Goal: Information Seeking & Learning: Check status

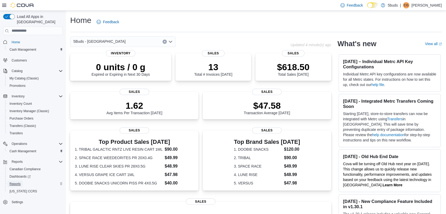
click at [20, 182] on span "Reports" at bounding box center [14, 184] width 11 height 4
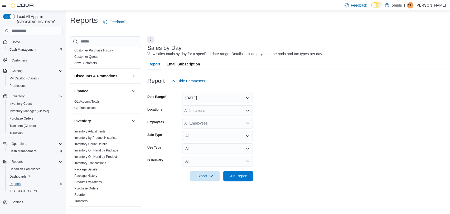
scroll to position [146, 0]
click at [107, 154] on link "Inventory On Hand by Product" at bounding box center [95, 156] width 42 height 4
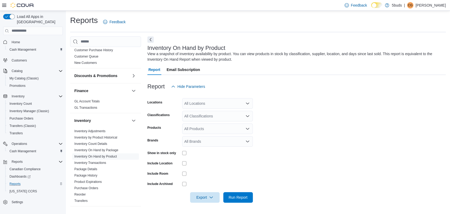
click at [198, 104] on div "All Locations" at bounding box center [217, 103] width 71 height 11
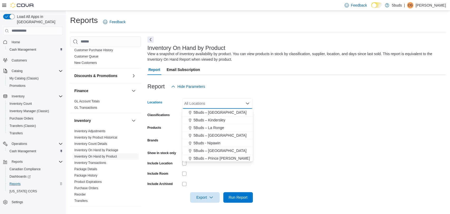
scroll to position [29, 0]
click at [215, 160] on span "5Buds - [GEOGRAPHIC_DATA]" at bounding box center [220, 159] width 52 height 5
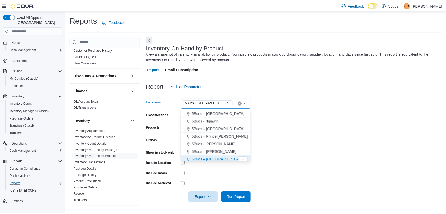
scroll to position [31, 0]
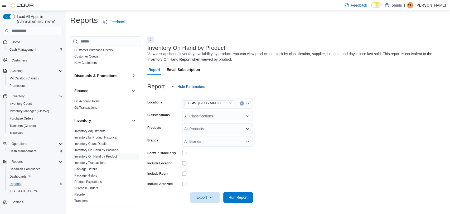
click at [370, 148] on form "Locations 5Buds - Weyburn Classifications All Classifications Products All Prod…" at bounding box center [296, 147] width 298 height 111
click at [239, 199] on span "Run Report" at bounding box center [238, 196] width 19 height 5
click at [216, 131] on div "All Products" at bounding box center [217, 128] width 71 height 11
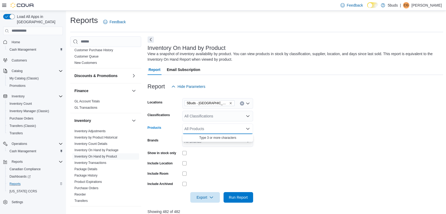
drag, startPoint x: 296, startPoint y: 148, endPoint x: 263, endPoint y: 150, distance: 33.0
click at [296, 148] on form "Locations 5Buds - Weyburn Classifications All Classifications Products All Prod…" at bounding box center [295, 147] width 296 height 111
click at [248, 129] on icon "Open list of options" at bounding box center [247, 129] width 3 height 2
click at [290, 142] on form "Locations 5Buds - Weyburn Classifications All Classifications Products All Prod…" at bounding box center [295, 147] width 296 height 111
click at [248, 142] on icon "Open list of options" at bounding box center [247, 141] width 3 height 2
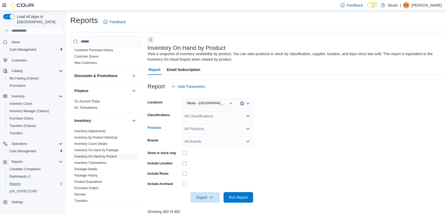
click at [248, 129] on icon "Open list of options" at bounding box center [247, 129] width 4 height 4
click at [268, 126] on form "Locations 5Buds - Weyburn Classifications All Classifications Products All Prod…" at bounding box center [295, 147] width 296 height 111
click at [247, 118] on div "All Classifications" at bounding box center [217, 116] width 71 height 11
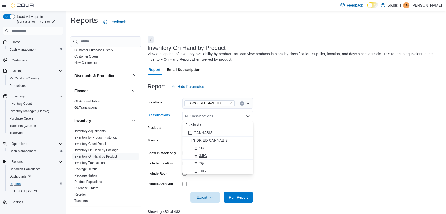
click at [201, 154] on span "3.5G" at bounding box center [203, 155] width 8 height 5
drag, startPoint x: 292, startPoint y: 171, endPoint x: 272, endPoint y: 170, distance: 19.8
click at [291, 171] on form "Locations 5Buds - Weyburn Classifications 3.5G Combo box. Selected. 3.5G. Press…" at bounding box center [295, 147] width 296 height 111
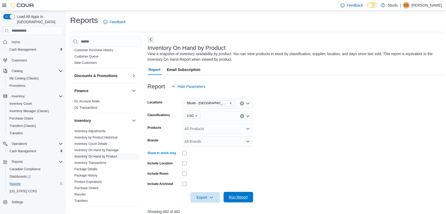
drag, startPoint x: 240, startPoint y: 197, endPoint x: 244, endPoint y: 192, distance: 5.6
click at [240, 196] on span "Run Report" at bounding box center [238, 196] width 19 height 5
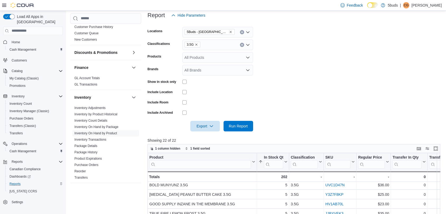
scroll to position [59, 0]
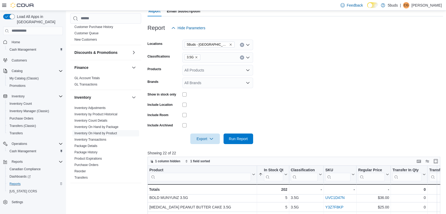
click at [195, 57] on icon "Remove 3.5G from selection in this group" at bounding box center [196, 57] width 3 height 3
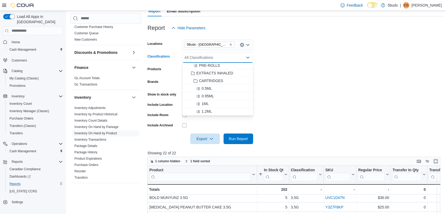
scroll to position [88, 0]
click at [212, 93] on div "1ML" at bounding box center [217, 93] width 64 height 5
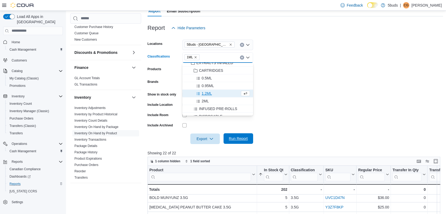
click at [236, 139] on span "Run Report" at bounding box center [238, 138] width 19 height 5
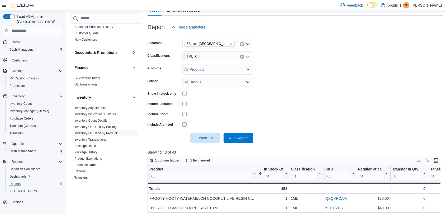
scroll to position [59, 0]
click at [196, 56] on icon "Remove 1ML from selection in this group" at bounding box center [195, 56] width 3 height 3
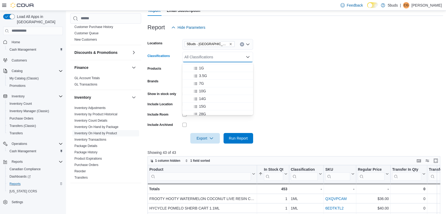
scroll to position [29, 0]
click at [202, 89] on span "14G" at bounding box center [202, 90] width 7 height 5
click at [205, 103] on span "PRE-ROLLS" at bounding box center [209, 105] width 21 height 5
click at [242, 137] on span "Run Report" at bounding box center [238, 137] width 19 height 5
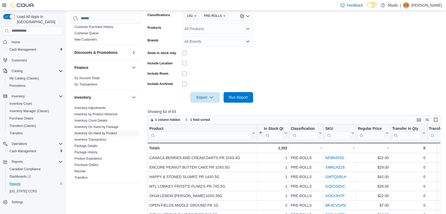
scroll to position [59, 0]
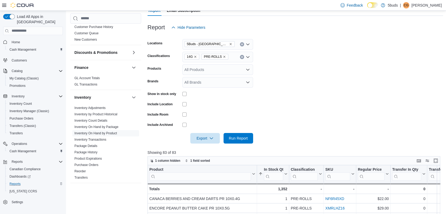
click at [195, 57] on icon "Remove 14G from selection in this group" at bounding box center [195, 56] width 3 height 3
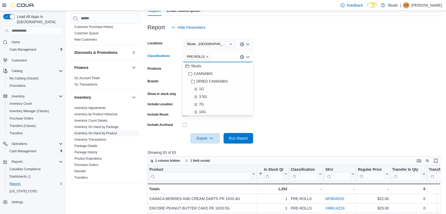
click at [206, 56] on icon "Remove PRE-ROLLS from selection in this group" at bounding box center [207, 56] width 3 height 3
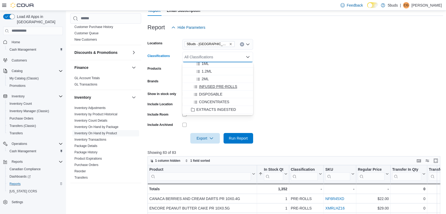
click at [221, 85] on span "INFUSED PRE-ROLLS" at bounding box center [218, 86] width 38 height 5
click at [240, 137] on span "Run Report" at bounding box center [238, 137] width 19 height 5
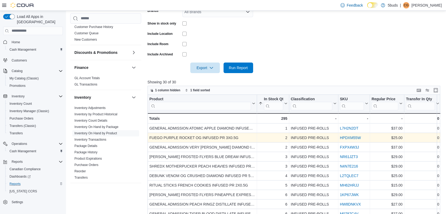
scroll to position [147, 0]
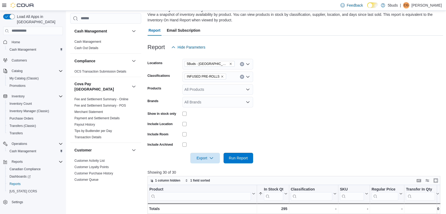
scroll to position [29, 0]
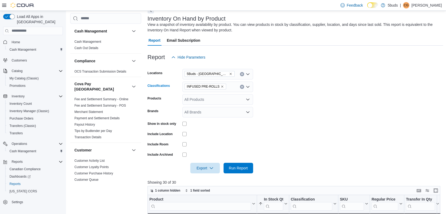
click at [219, 84] on span "INFUSED PRE-ROLLS" at bounding box center [205, 86] width 37 height 5
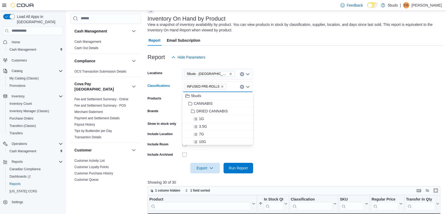
click at [221, 86] on icon "Remove INFUSED PRE-ROLLS from selection in this group" at bounding box center [222, 86] width 2 height 2
click at [206, 120] on div "14G" at bounding box center [217, 119] width 64 height 5
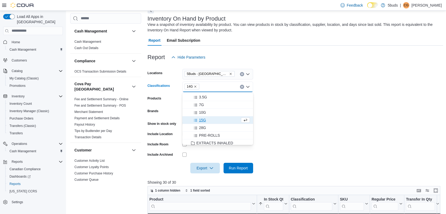
click at [303, 149] on form "Locations 5Buds - [GEOGRAPHIC_DATA] Classifications 14G Combo box. Selected. 14…" at bounding box center [295, 117] width 296 height 111
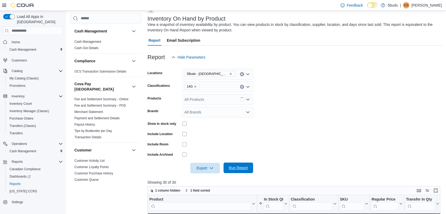
click at [229, 165] on span "Run Report" at bounding box center [238, 167] width 19 height 5
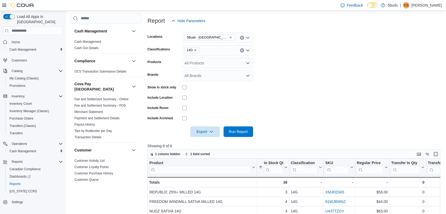
scroll to position [59, 0]
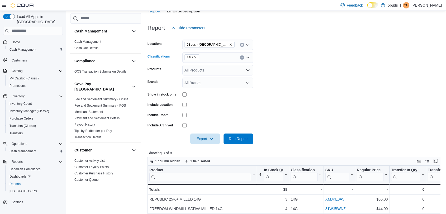
click at [194, 56] on icon "Remove 14G from selection in this group" at bounding box center [195, 57] width 2 height 2
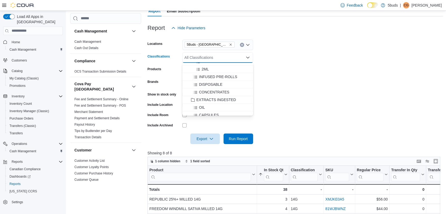
scroll to position [117, 0]
click at [219, 94] on span "DISPOSABLE" at bounding box center [210, 94] width 23 height 5
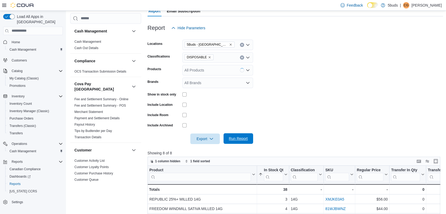
click at [237, 136] on span "Run Report" at bounding box center [238, 138] width 19 height 5
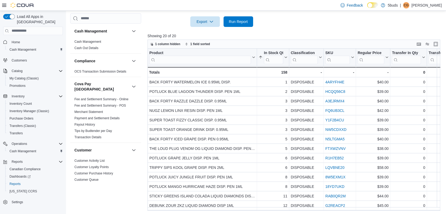
scroll to position [176, 0]
click at [13, 40] on span "Home" at bounding box center [16, 42] width 8 height 4
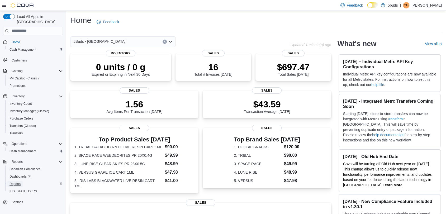
click at [15, 182] on span "Reports" at bounding box center [14, 184] width 11 height 4
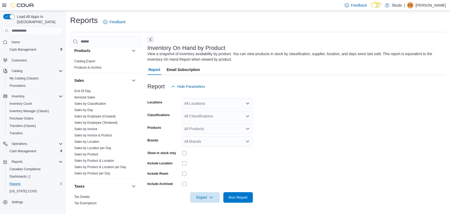
scroll to position [388, 0]
click at [95, 151] on link "Sales by Product" at bounding box center [86, 153] width 24 height 4
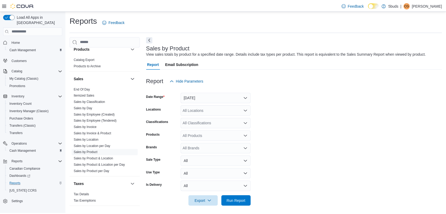
scroll to position [3, 0]
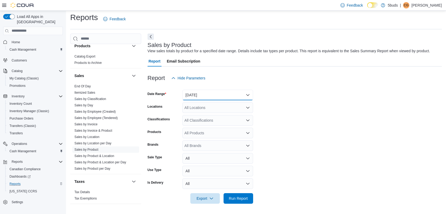
click at [206, 94] on button "[DATE]" at bounding box center [217, 95] width 71 height 11
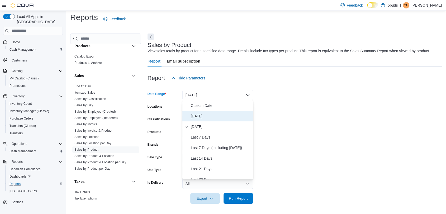
click at [204, 115] on span "[DATE]" at bounding box center [221, 116] width 60 height 6
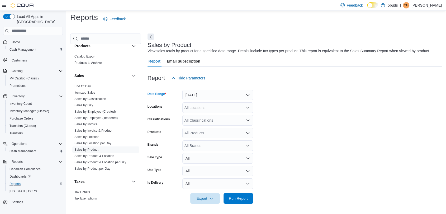
click at [222, 106] on div "All Locations" at bounding box center [217, 107] width 71 height 11
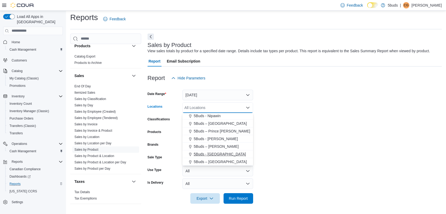
click at [218, 153] on span "5Buds - [GEOGRAPHIC_DATA]" at bounding box center [220, 153] width 52 height 5
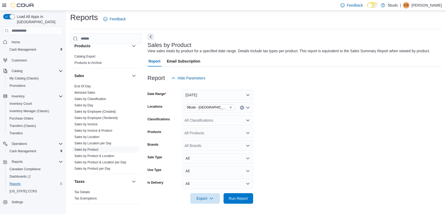
click at [260, 142] on form "Date Range [DATE] Locations 5Buds - Weyburn Classifications All Classifications…" at bounding box center [294, 143] width 294 height 120
click at [192, 143] on div "All Brands" at bounding box center [217, 145] width 71 height 11
type input "****"
click at [201, 154] on span "HAPPY & STONED" at bounding box center [217, 154] width 64 height 5
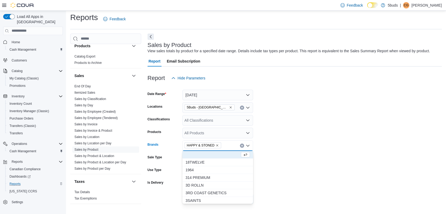
drag, startPoint x: 281, startPoint y: 184, endPoint x: 265, endPoint y: 189, distance: 16.3
click at [282, 184] on form "Date Range [DATE] Locations 5Buds - Weyburn Classifications All Classifications…" at bounding box center [294, 143] width 294 height 120
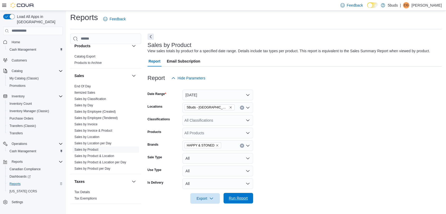
click at [240, 200] on span "Run Report" at bounding box center [237, 198] width 23 height 11
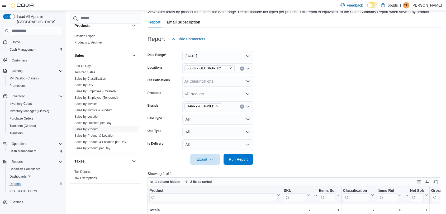
scroll to position [32, 0]
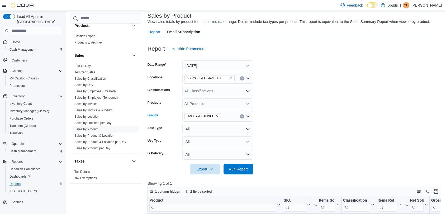
click at [216, 116] on icon "Remove HAPPY & STONED from selection in this group" at bounding box center [217, 116] width 2 height 2
type input "*****"
click at [266, 168] on form "Date Range [DATE] Locations 5Buds - Weyburn Classifications All Classifications…" at bounding box center [295, 114] width 296 height 120
click at [244, 166] on span "Run Report" at bounding box center [237, 168] width 23 height 11
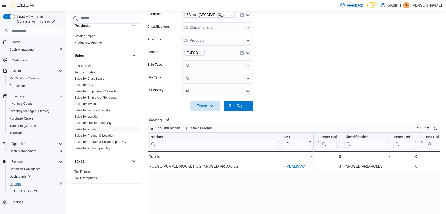
scroll to position [61, 0]
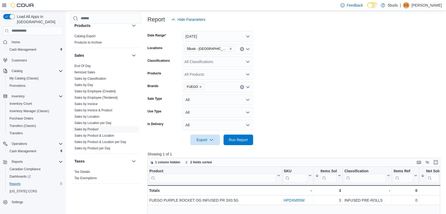
click at [200, 86] on icon "Remove FUEGO from selection in this group" at bounding box center [201, 87] width 2 height 2
click at [240, 137] on span "Run Report" at bounding box center [238, 139] width 19 height 5
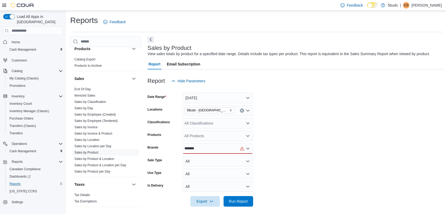
click at [194, 148] on input "*******" at bounding box center [192, 148] width 16 height 6
type input "******"
click at [199, 159] on span "WEEDME" at bounding box center [217, 157] width 64 height 5
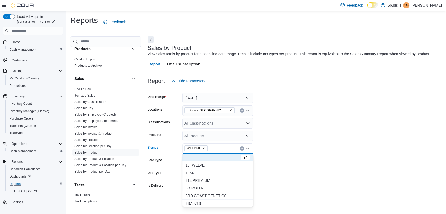
click at [264, 171] on form "Date Range [DATE] Locations 5Buds - Weyburn Classifications All Classifications…" at bounding box center [295, 146] width 296 height 120
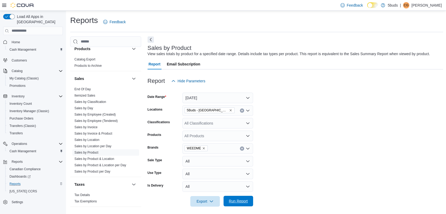
click at [237, 201] on span "Run Report" at bounding box center [238, 200] width 19 height 5
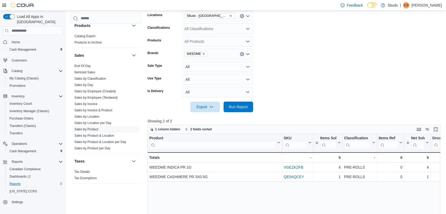
scroll to position [88, 0]
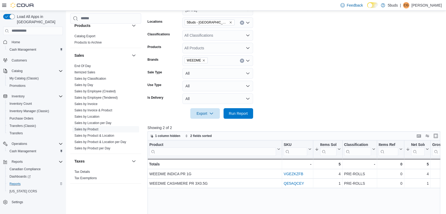
click at [202, 61] on icon "Remove WEEDME from selection in this group" at bounding box center [203, 60] width 2 height 2
type input "***"
click at [192, 69] on span "LUNE RISE" at bounding box center [217, 69] width 64 height 5
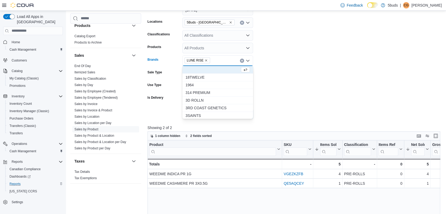
click at [277, 108] on form "Date Range Today Locations 5Buds - Weyburn Classifications All Classifications …" at bounding box center [295, 58] width 296 height 120
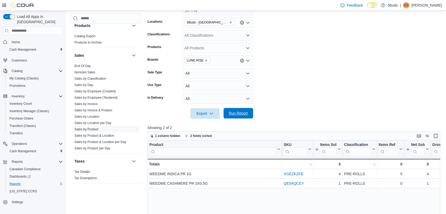
click at [238, 115] on span "Run Report" at bounding box center [238, 112] width 19 height 5
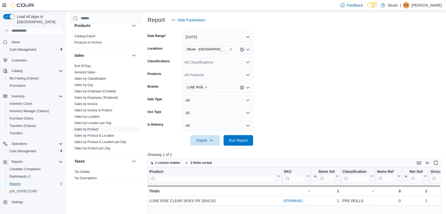
scroll to position [29, 0]
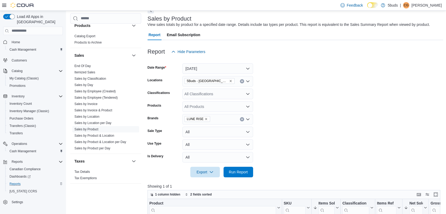
click at [204, 118] on icon "Remove LUNE RISE from selection in this group" at bounding box center [205, 118] width 3 height 3
type input "****"
click at [196, 128] on span "POTLUCK" at bounding box center [217, 127] width 64 height 5
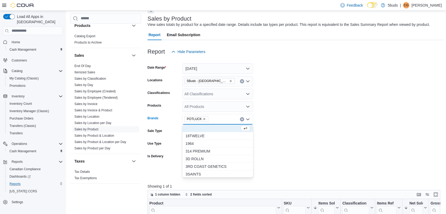
click at [272, 135] on form "Date Range Today Locations 5Buds - Weyburn Classifications All Classifications …" at bounding box center [295, 117] width 296 height 120
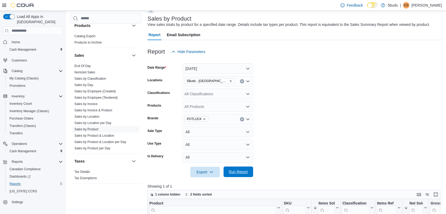
click at [236, 170] on span "Run Report" at bounding box center [238, 171] width 19 height 5
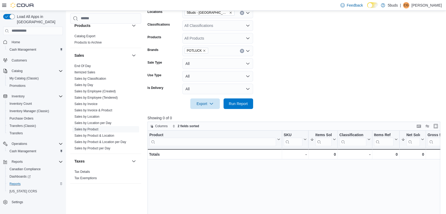
scroll to position [59, 0]
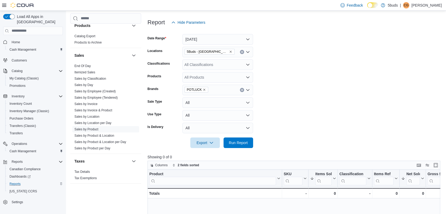
click at [203, 89] on icon "Remove POTLUCK from selection in this group" at bounding box center [204, 90] width 2 height 2
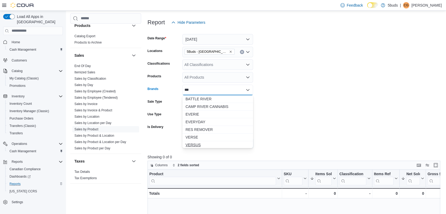
type input "***"
click at [195, 143] on span "VERSUS" at bounding box center [217, 144] width 64 height 5
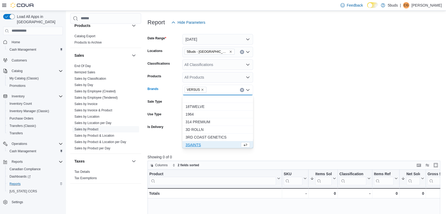
scroll to position [1, 0]
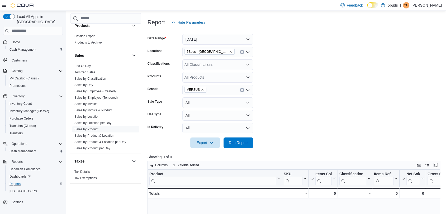
click at [259, 131] on form "Date Range Today Locations 5Buds - Weyburn Classifications All Classifications …" at bounding box center [295, 88] width 296 height 120
click at [242, 144] on span "Run Report" at bounding box center [238, 142] width 19 height 5
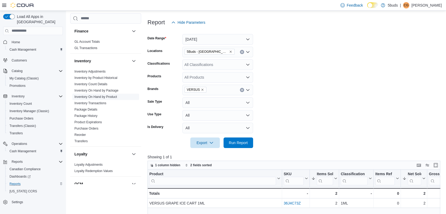
scroll to position [212, 0]
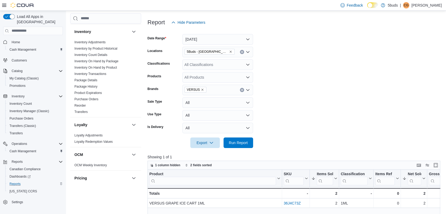
drag, startPoint x: 111, startPoint y: 62, endPoint x: 140, endPoint y: 63, distance: 29.0
click at [111, 66] on link "Inventory On Hand by Product" at bounding box center [95, 68] width 42 height 4
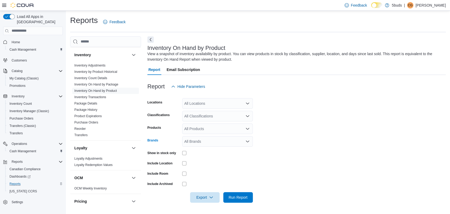
click at [210, 142] on div "All Brands" at bounding box center [217, 141] width 71 height 11
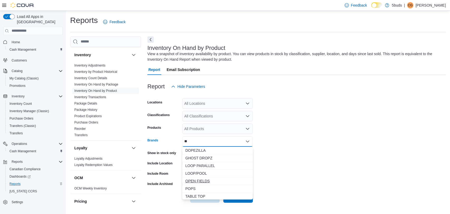
type input "**"
click at [211, 181] on span "OPEN FIELDS" at bounding box center [217, 180] width 64 height 5
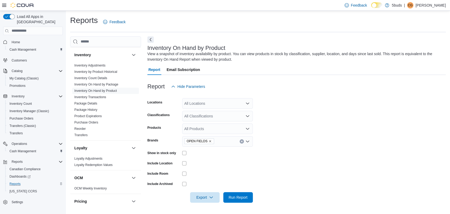
click at [342, 178] on form "Locations All Locations Classifications All Classifications Products All Produc…" at bounding box center [296, 147] width 298 height 111
click at [239, 196] on span "Run Report" at bounding box center [238, 196] width 19 height 5
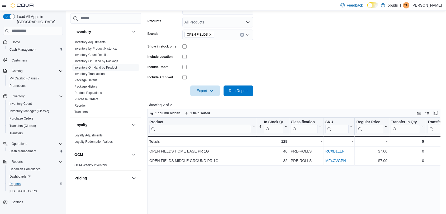
scroll to position [59, 0]
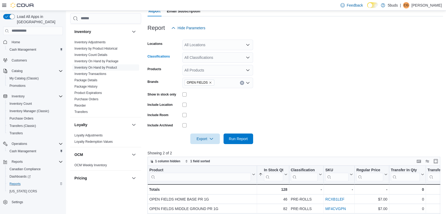
click at [209, 57] on div "All Classifications" at bounding box center [217, 57] width 71 height 11
click at [204, 91] on span "14G" at bounding box center [202, 90] width 7 height 5
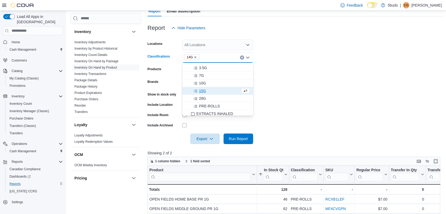
click at [303, 103] on form "Locations All Locations Classifications 14G Combo box. Selected. 14G. Press Bac…" at bounding box center [295, 88] width 296 height 111
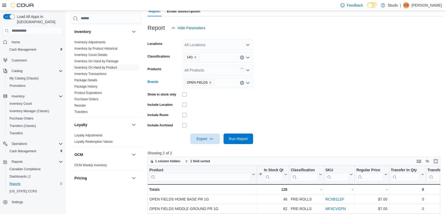
click at [209, 82] on icon "Remove OPEN FIELDS from selection in this group" at bounding box center [210, 82] width 3 height 3
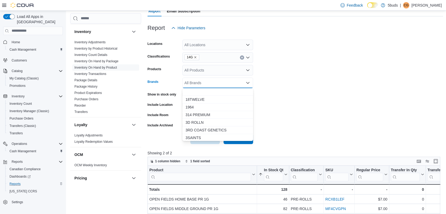
click at [205, 71] on div "All Products" at bounding box center [217, 70] width 71 height 11
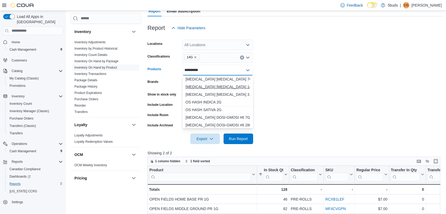
type input "**********"
click at [239, 85] on div "ENCORE MEMORY LOSS 14G" at bounding box center [217, 86] width 64 height 5
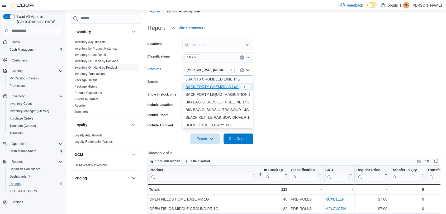
drag, startPoint x: 295, startPoint y: 117, endPoint x: 290, endPoint y: 120, distance: 6.2
click at [292, 119] on form "Locations All Locations Classifications 14G Products ENCORE MEMORY LOSS 14G Com…" at bounding box center [295, 88] width 296 height 111
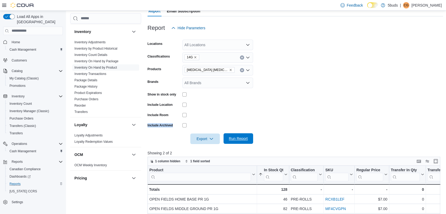
click at [242, 136] on span "Run Report" at bounding box center [238, 138] width 19 height 5
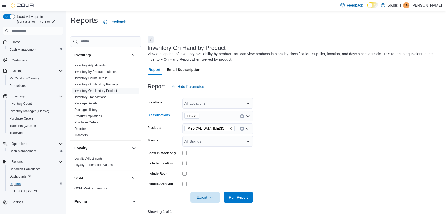
click at [196, 115] on span "14G" at bounding box center [191, 116] width 15 height 6
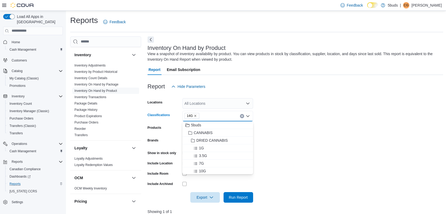
click at [195, 115] on icon "Remove 14G from selection in this group" at bounding box center [195, 115] width 3 height 3
click at [265, 131] on form "Locations All Locations Classifications All Classifications Combo box. Selected…" at bounding box center [295, 147] width 296 height 111
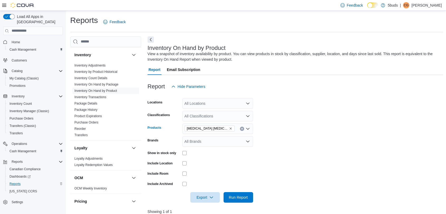
click at [242, 128] on icon "Clear input" at bounding box center [242, 129] width 2 height 2
click at [201, 117] on div "All Classifications" at bounding box center [217, 116] width 71 height 11
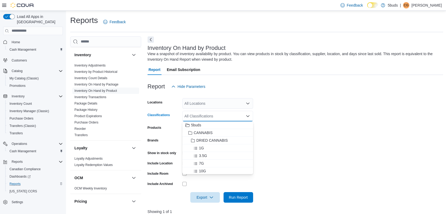
click at [296, 144] on form "Locations All Locations Classifications All Classifications Combo box. Selected…" at bounding box center [295, 147] width 296 height 111
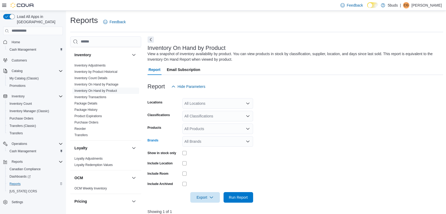
click at [191, 141] on div "All Brands" at bounding box center [217, 141] width 71 height 11
type input "****"
click at [197, 150] on span "FUEGO" at bounding box center [217, 150] width 64 height 5
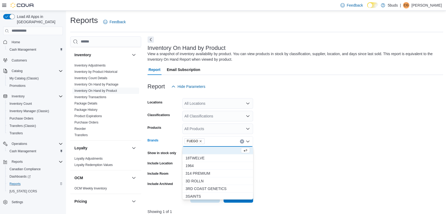
click at [313, 160] on form "Locations All Locations Classifications All Classifications Products All Produc…" at bounding box center [295, 147] width 296 height 111
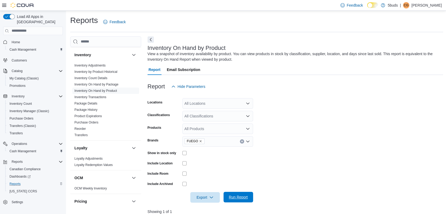
click at [242, 197] on span "Run Report" at bounding box center [238, 196] width 19 height 5
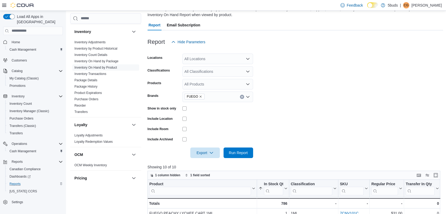
scroll to position [59, 0]
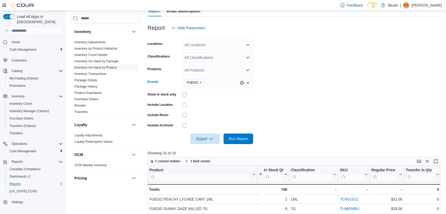
click at [200, 81] on icon "Remove FUEGO from selection in this group" at bounding box center [200, 82] width 3 height 3
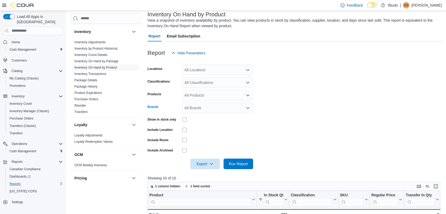
scroll to position [0, 0]
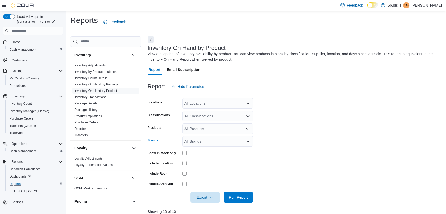
click at [248, 116] on icon "Open list of options" at bounding box center [247, 116] width 3 height 2
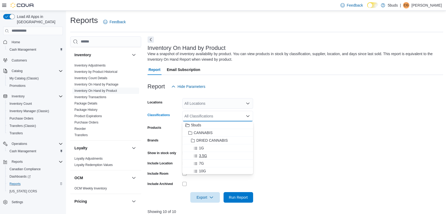
scroll to position [29, 0]
click at [397, 170] on form "Locations All Locations Classifications All Classifications Combo box. Selected…" at bounding box center [295, 147] width 296 height 111
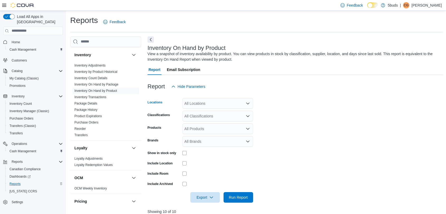
click at [204, 105] on div "All Locations" at bounding box center [217, 103] width 71 height 11
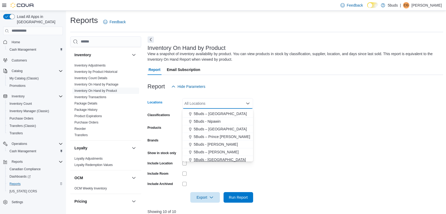
click at [219, 158] on span "5Buds - [GEOGRAPHIC_DATA]" at bounding box center [220, 159] width 52 height 5
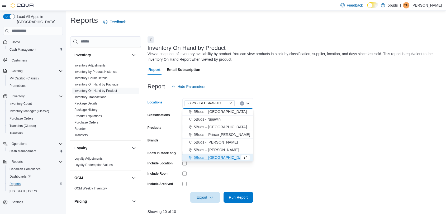
click at [301, 153] on form "Locations 5Buds - Weyburn Combo box. Selected. 5Buds - Weyburn. Press Backspace…" at bounding box center [295, 147] width 296 height 111
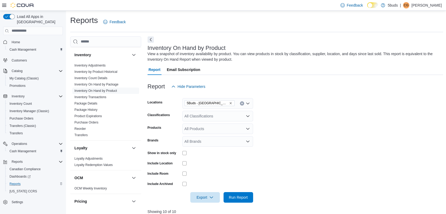
click at [223, 138] on div "All Brands" at bounding box center [217, 141] width 71 height 11
type input "***"
click at [225, 151] on span "FUEGO" at bounding box center [217, 150] width 64 height 5
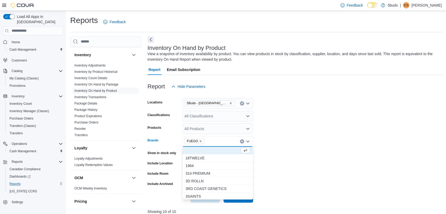
click at [316, 165] on form "Locations 5Buds - Weyburn Classifications All Classifications Products All Prod…" at bounding box center [295, 147] width 296 height 111
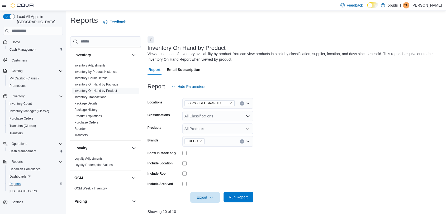
click at [227, 195] on span "Run Report" at bounding box center [237, 197] width 23 height 11
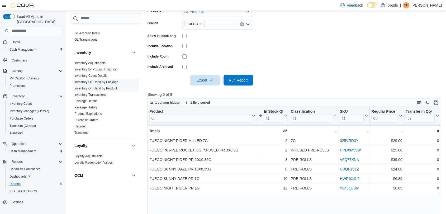
scroll to position [183, 0]
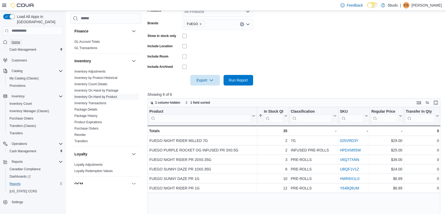
click at [16, 40] on span "Home" at bounding box center [16, 42] width 8 height 4
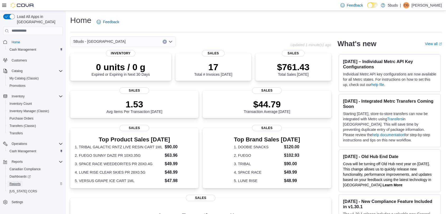
click at [21, 181] on link "Reports" at bounding box center [14, 184] width 15 height 6
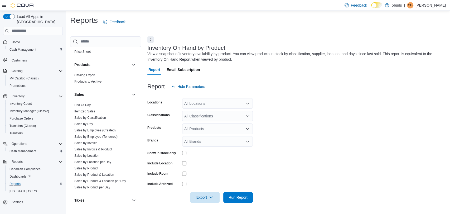
scroll to position [381, 0]
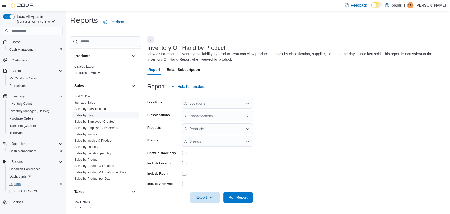
click at [88, 113] on link "Sales by Day" at bounding box center [83, 115] width 19 height 4
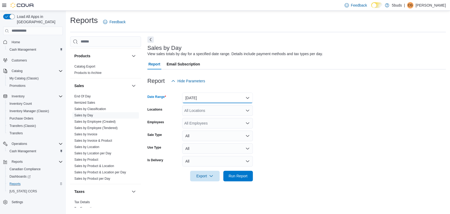
click at [203, 99] on button "[DATE]" at bounding box center [217, 98] width 71 height 11
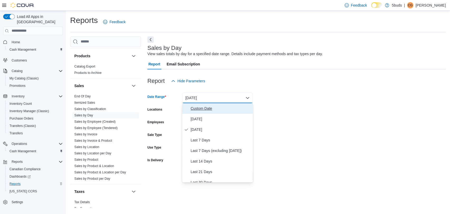
click at [203, 109] on span "Custom Date" at bounding box center [221, 108] width 60 height 6
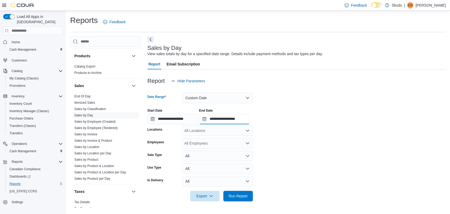
click at [236, 119] on input "**********" at bounding box center [224, 119] width 51 height 11
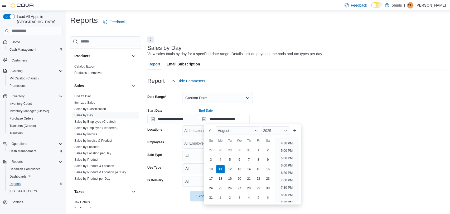
scroll to position [231, 0]
click at [283, 145] on li "4:00 PM" at bounding box center [287, 146] width 16 height 6
type input "**********"
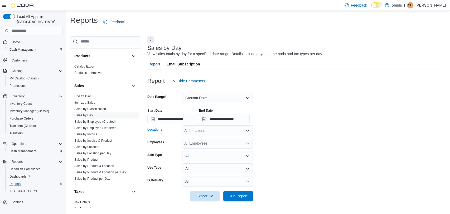
click at [215, 133] on div "All Locations" at bounding box center [217, 130] width 71 height 11
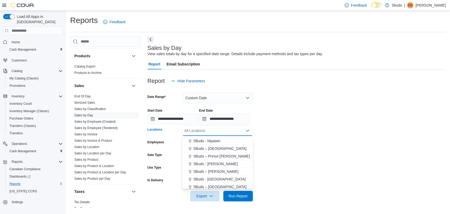
scroll to position [39, 0]
click at [218, 176] on span "5Buds - [GEOGRAPHIC_DATA]" at bounding box center [220, 176] width 52 height 5
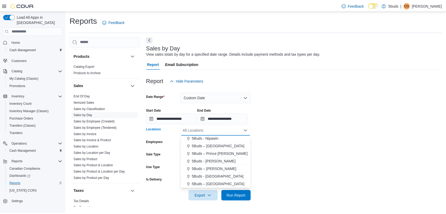
scroll to position [31, 0]
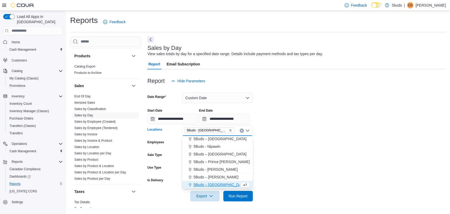
click at [300, 175] on form "**********" at bounding box center [296, 143] width 298 height 115
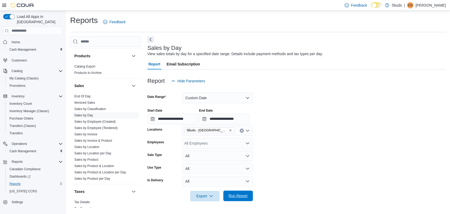
click at [237, 197] on span "Run Report" at bounding box center [238, 195] width 19 height 5
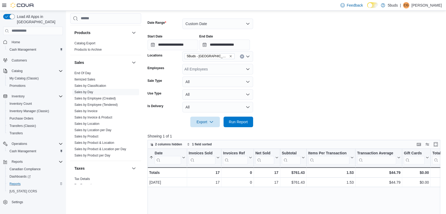
scroll to position [88, 0]
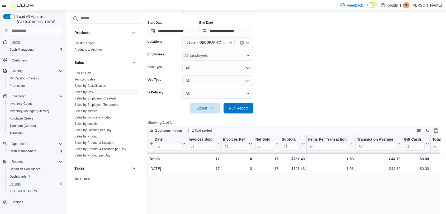
click at [21, 39] on link "Home" at bounding box center [15, 42] width 13 height 6
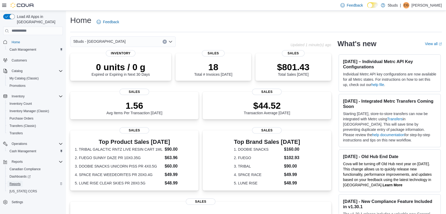
click at [11, 182] on span "Reports" at bounding box center [14, 184] width 11 height 4
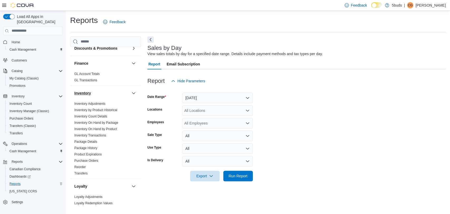
scroll to position [176, 0]
click at [108, 124] on span "Inventory On Hand by Product" at bounding box center [105, 127] width 67 height 6
click at [109, 125] on link "Inventory On Hand by Product" at bounding box center [95, 127] width 42 height 4
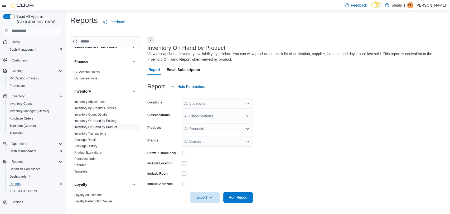
click at [216, 103] on div "All Locations" at bounding box center [217, 103] width 71 height 11
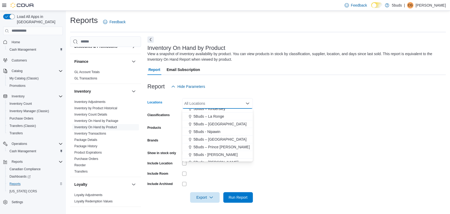
scroll to position [29, 0]
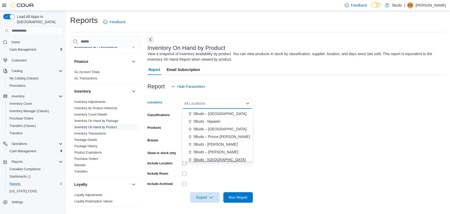
click at [218, 160] on span "5Buds - [GEOGRAPHIC_DATA]" at bounding box center [220, 159] width 52 height 5
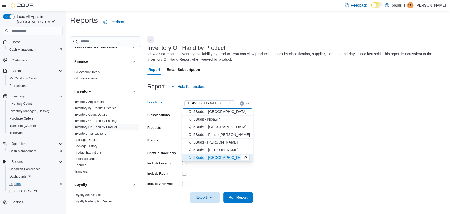
click at [212, 167] on div at bounding box center [217, 163] width 71 height 8
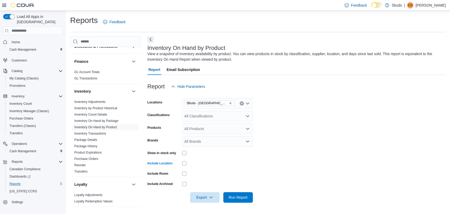
click at [210, 115] on div "All Classifications" at bounding box center [217, 116] width 71 height 11
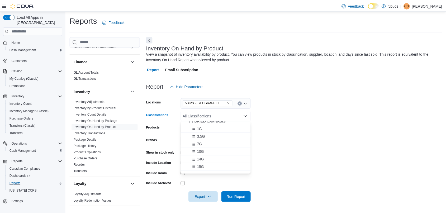
scroll to position [29, 0]
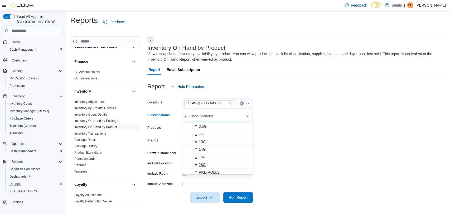
click at [206, 164] on div "28G" at bounding box center [217, 164] width 64 height 5
drag, startPoint x: 235, startPoint y: 193, endPoint x: 254, endPoint y: 180, distance: 22.7
click at [235, 193] on span "Run Report" at bounding box center [237, 197] width 23 height 11
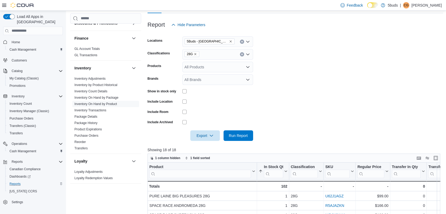
scroll to position [30, 0]
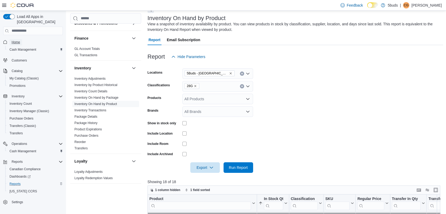
click at [19, 40] on span "Home" at bounding box center [16, 42] width 8 height 4
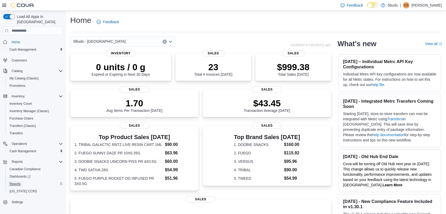
click at [17, 182] on span "Reports" at bounding box center [14, 184] width 11 height 4
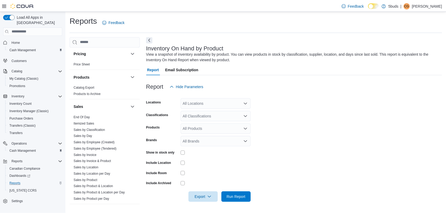
scroll to position [381, 0]
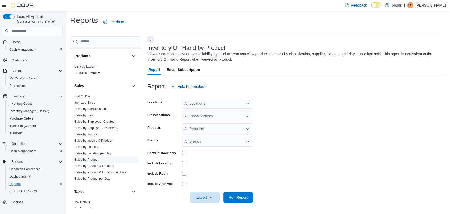
click at [94, 158] on link "Sales by Product" at bounding box center [86, 160] width 24 height 4
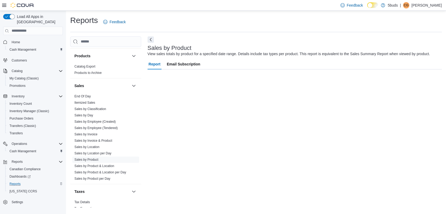
scroll to position [3, 0]
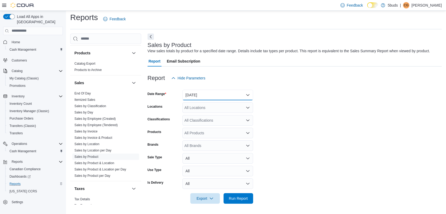
click at [204, 96] on button "[DATE]" at bounding box center [217, 95] width 71 height 11
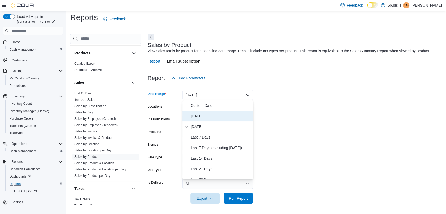
click at [200, 115] on span "[DATE]" at bounding box center [221, 116] width 60 height 6
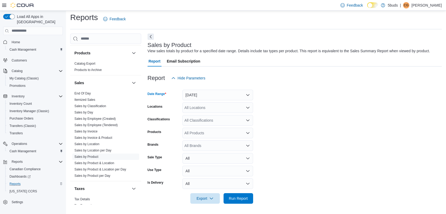
click at [232, 108] on div "All Locations" at bounding box center [217, 107] width 71 height 11
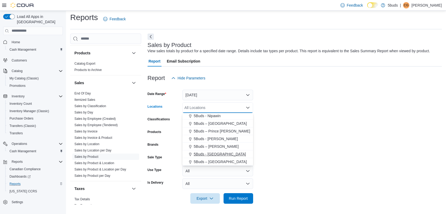
click at [219, 152] on span "5Buds - [GEOGRAPHIC_DATA]" at bounding box center [220, 153] width 52 height 5
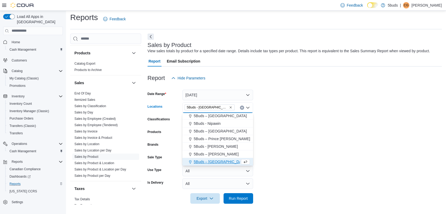
click at [310, 151] on form "Date Range Today Locations 5Buds - Weyburn Combo box. Selected. 5Buds - Weyburn…" at bounding box center [294, 143] width 294 height 120
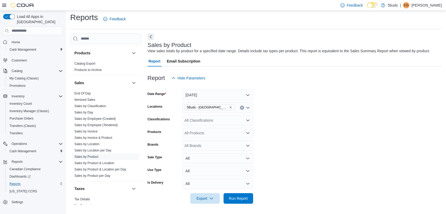
click at [194, 145] on div "All Brands" at bounding box center [217, 145] width 71 height 11
type input "****"
click at [221, 154] on span "HAPPY & STONED" at bounding box center [217, 154] width 64 height 5
click at [278, 152] on form "Date Range Today Locations 5Buds - Weyburn Classifications All Classifications …" at bounding box center [294, 143] width 294 height 120
click at [239, 198] on span "Run Report" at bounding box center [238, 197] width 19 height 5
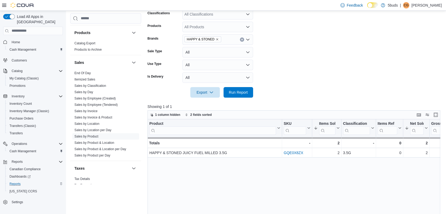
scroll to position [120, 0]
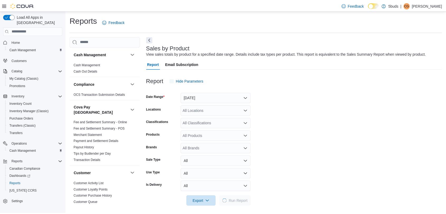
scroll to position [3, 0]
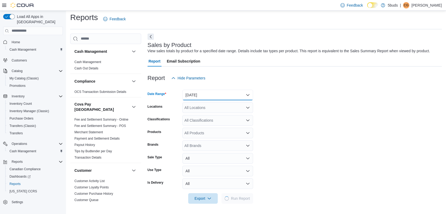
click at [224, 94] on button "[DATE]" at bounding box center [217, 95] width 71 height 11
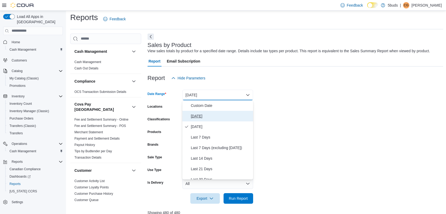
click at [202, 115] on span "[DATE]" at bounding box center [221, 116] width 60 height 6
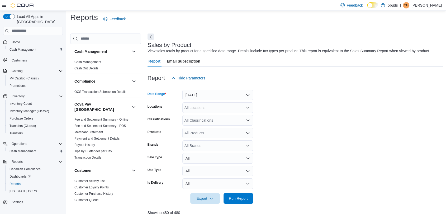
click at [243, 109] on div "All Locations" at bounding box center [217, 107] width 71 height 11
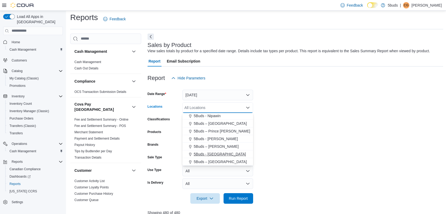
click at [221, 153] on span "5Buds - [GEOGRAPHIC_DATA]" at bounding box center [220, 153] width 52 height 5
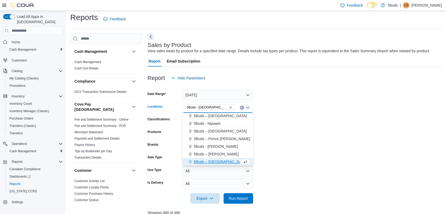
scroll to position [31, 0]
drag, startPoint x: 306, startPoint y: 148, endPoint x: 301, endPoint y: 148, distance: 5.0
click at [306, 148] on form "Date Range [DATE] Locations 5Buds - [GEOGRAPHIC_DATA] Combo box. Selected. 5Bud…" at bounding box center [295, 143] width 296 height 120
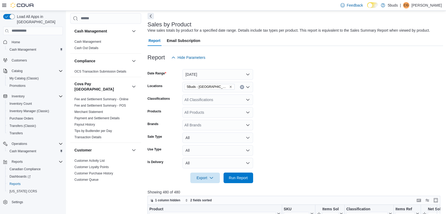
scroll to position [32, 0]
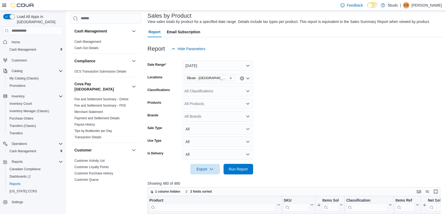
click at [216, 117] on div "All Brands" at bounding box center [217, 116] width 71 height 11
type input "****"
click at [214, 126] on span "HAPPY & STONED" at bounding box center [217, 125] width 64 height 5
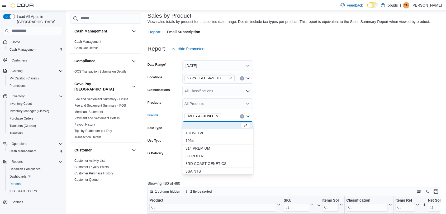
click at [292, 163] on div at bounding box center [295, 162] width 296 height 4
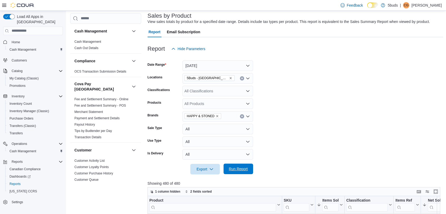
click at [242, 167] on span "Run Report" at bounding box center [238, 168] width 19 height 5
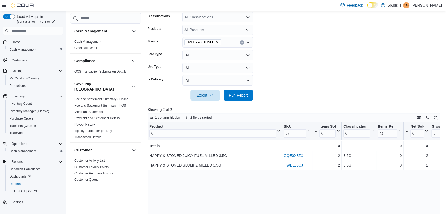
scroll to position [120, 0]
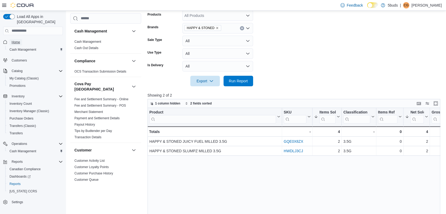
click at [21, 39] on link "Home" at bounding box center [15, 42] width 13 height 6
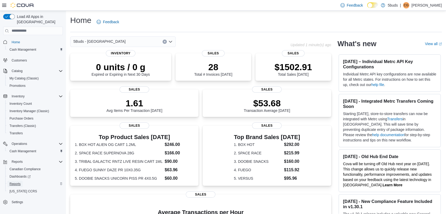
click at [17, 182] on span "Reports" at bounding box center [14, 184] width 11 height 4
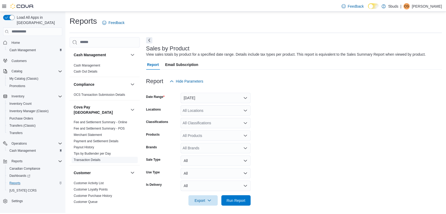
scroll to position [3, 0]
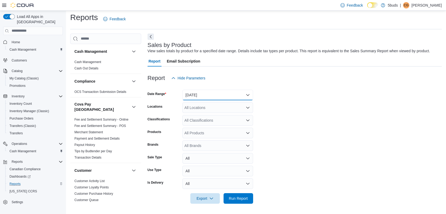
click at [207, 99] on button "[DATE]" at bounding box center [217, 95] width 71 height 11
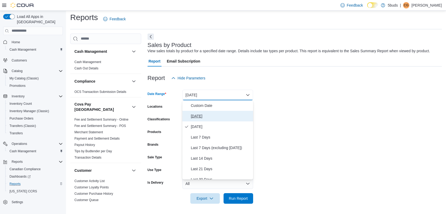
click at [208, 113] on span "[DATE]" at bounding box center [221, 116] width 60 height 6
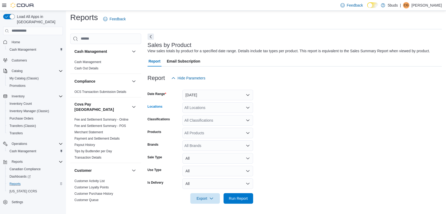
click at [211, 108] on div "All Locations" at bounding box center [217, 107] width 71 height 11
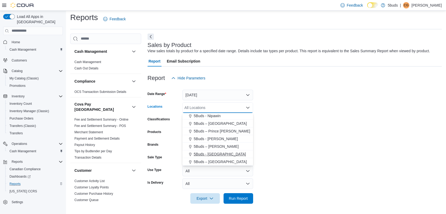
click at [216, 154] on span "5Buds - [GEOGRAPHIC_DATA]" at bounding box center [220, 153] width 52 height 5
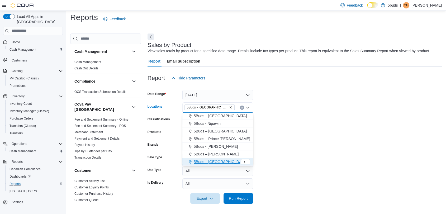
scroll to position [31, 0]
click at [302, 164] on form "Date Range [DATE] Locations 5Buds - [GEOGRAPHIC_DATA] Combo box. Selected. 5Bud…" at bounding box center [294, 143] width 294 height 120
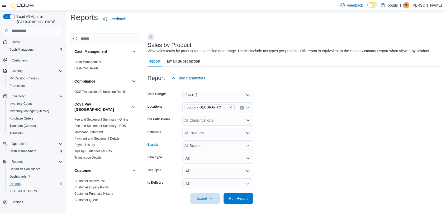
click at [203, 149] on div "All Brands" at bounding box center [217, 145] width 71 height 11
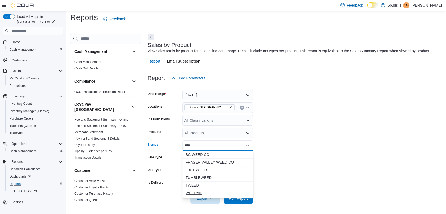
type input "****"
click at [201, 191] on span "WEEDME" at bounding box center [217, 192] width 64 height 5
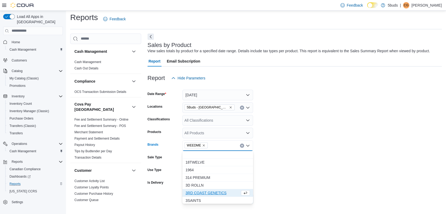
click at [329, 184] on form "Date Range [DATE] Locations 5Buds - Weyburn Classifications All Classifications…" at bounding box center [294, 143] width 294 height 120
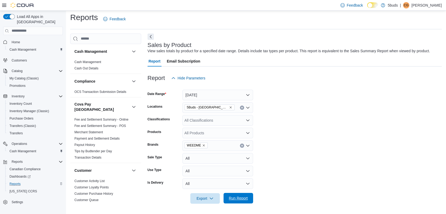
click at [238, 197] on span "Run Report" at bounding box center [238, 197] width 19 height 5
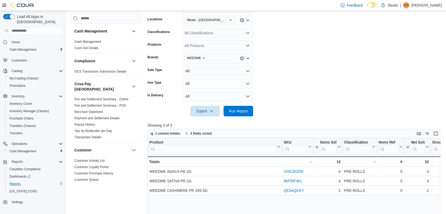
scroll to position [120, 0]
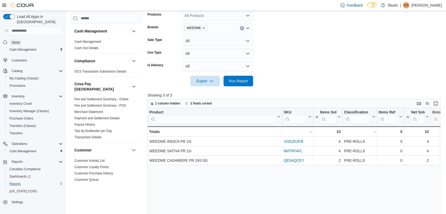
click at [18, 39] on span "Home" at bounding box center [16, 42] width 8 height 6
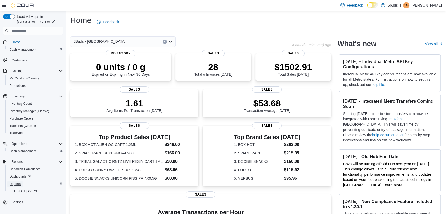
click at [20, 182] on span "Reports" at bounding box center [14, 184] width 11 height 4
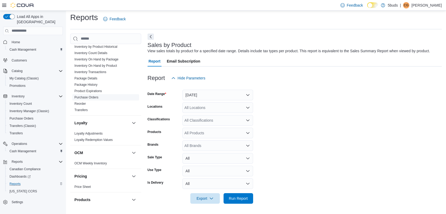
scroll to position [381, 0]
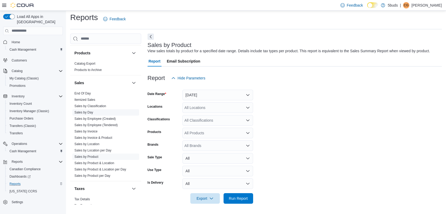
click at [87, 110] on link "Sales by Day" at bounding box center [83, 112] width 19 height 4
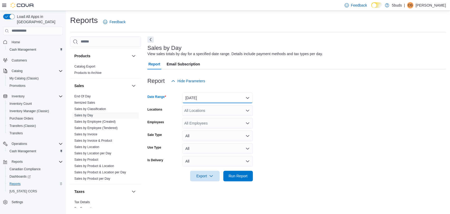
click at [220, 101] on button "[DATE]" at bounding box center [217, 98] width 71 height 11
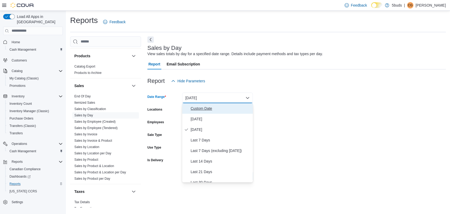
click at [213, 107] on span "Custom Date" at bounding box center [221, 108] width 60 height 6
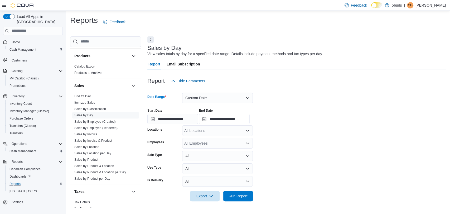
click at [241, 116] on input "**********" at bounding box center [224, 119] width 51 height 11
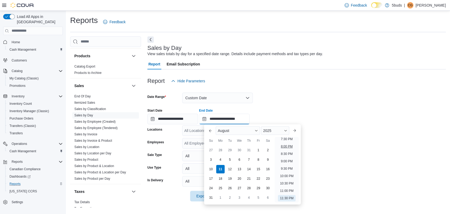
scroll to position [261, 0]
click at [283, 161] on li "7:00 PM" at bounding box center [287, 161] width 16 height 6
type input "**********"
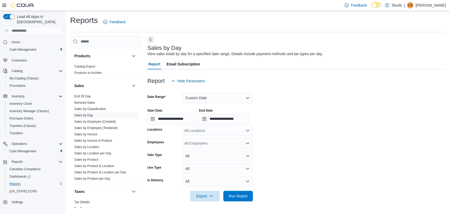
click at [226, 129] on div "All Locations" at bounding box center [217, 130] width 71 height 11
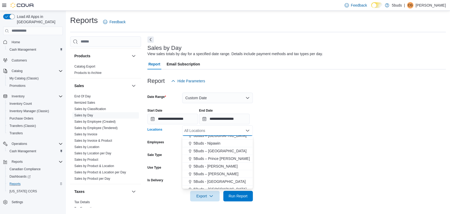
scroll to position [39, 0]
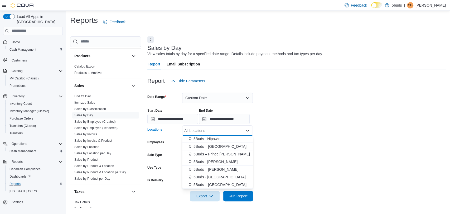
click at [221, 178] on span "5Buds - [GEOGRAPHIC_DATA]" at bounding box center [220, 176] width 52 height 5
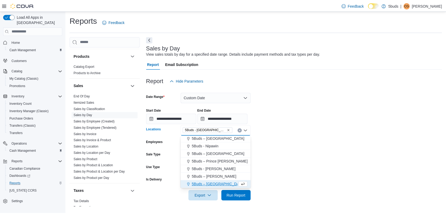
scroll to position [31, 0]
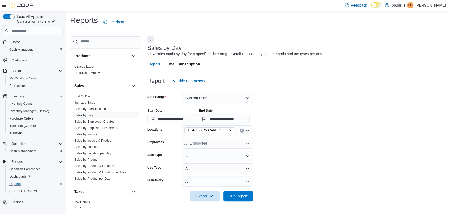
click at [284, 170] on form "**********" at bounding box center [296, 143] width 298 height 115
click at [235, 198] on span "Run Report" at bounding box center [238, 195] width 19 height 5
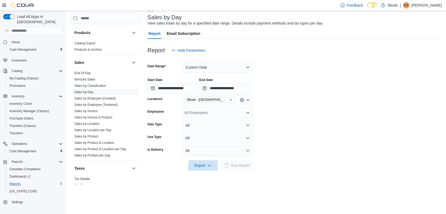
scroll to position [88, 0]
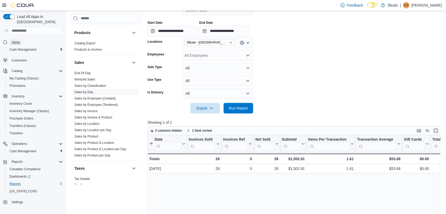
drag, startPoint x: 15, startPoint y: 37, endPoint x: 49, endPoint y: 3, distance: 48.1
click at [15, 40] on span "Home" at bounding box center [16, 42] width 8 height 4
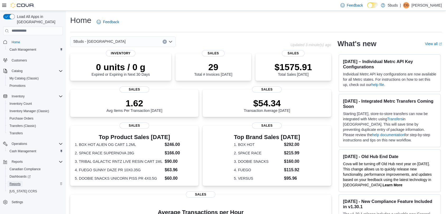
click at [11, 182] on span "Reports" at bounding box center [14, 184] width 11 height 4
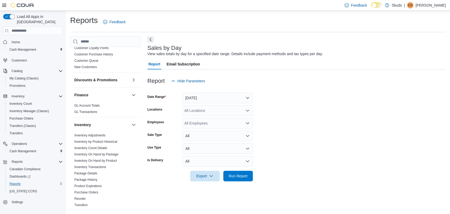
scroll to position [176, 0]
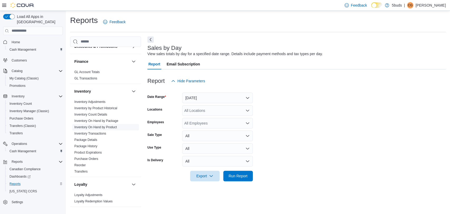
click at [109, 125] on link "Inventory On Hand by Product" at bounding box center [95, 127] width 42 height 4
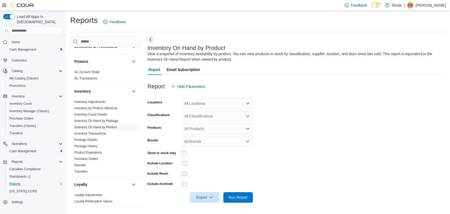
click at [219, 104] on div "All Locations" at bounding box center [217, 103] width 71 height 11
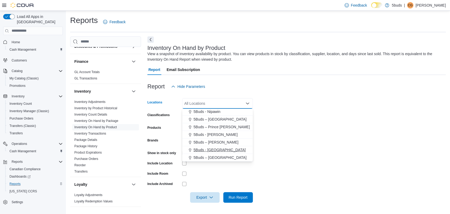
click at [222, 148] on div "5Buds - [GEOGRAPHIC_DATA]" at bounding box center [217, 149] width 64 height 5
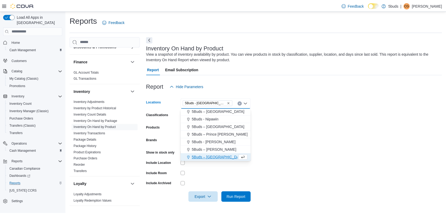
scroll to position [31, 0]
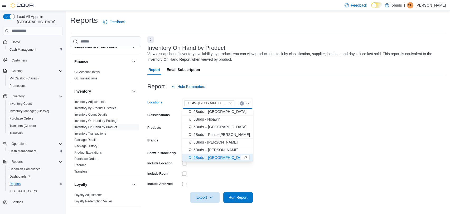
drag, startPoint x: 266, startPoint y: 144, endPoint x: 262, endPoint y: 144, distance: 4.0
click at [266, 144] on form "Locations 5Buds - [GEOGRAPHIC_DATA] Combo box. Selected. 5Buds - [GEOGRAPHIC_DA…" at bounding box center [296, 147] width 298 height 111
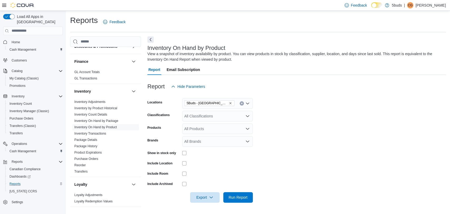
click at [202, 140] on div "All Brands" at bounding box center [217, 141] width 71 height 11
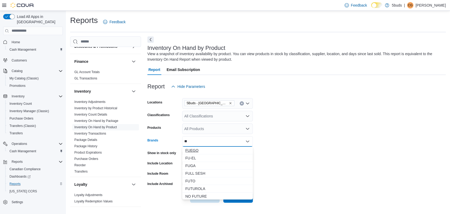
type input "**"
click at [205, 151] on span "FUEGO" at bounding box center [217, 150] width 64 height 5
click at [289, 155] on form "Locations 5Buds - Weyburn Classifications All Classifications Products All Prod…" at bounding box center [296, 147] width 298 height 111
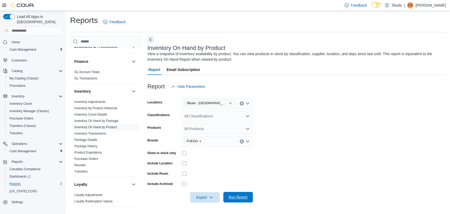
click at [233, 196] on span "Run Report" at bounding box center [238, 196] width 19 height 5
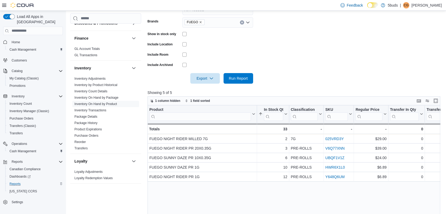
scroll to position [146, 0]
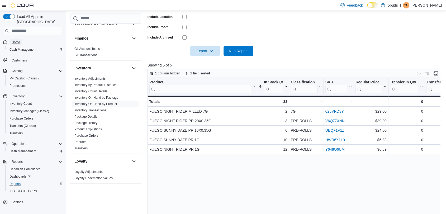
click at [17, 40] on span "Home" at bounding box center [16, 42] width 8 height 4
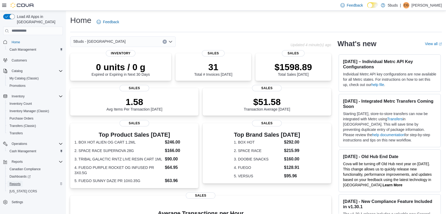
click at [13, 181] on span "Reports" at bounding box center [14, 184] width 11 height 6
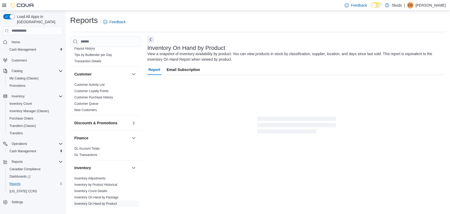
scroll to position [117, 0]
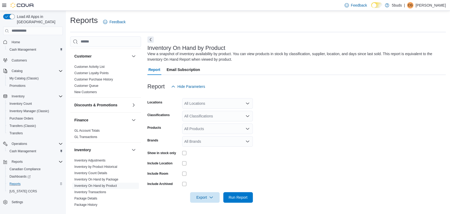
click at [216, 116] on div "All Classifications" at bounding box center [217, 116] width 71 height 11
click at [208, 164] on div "28G" at bounding box center [217, 164] width 64 height 5
click at [281, 140] on form "Locations All Locations Classifications 28G Products All Products Brands All Br…" at bounding box center [296, 147] width 298 height 111
click at [243, 100] on div "All Locations" at bounding box center [217, 103] width 71 height 11
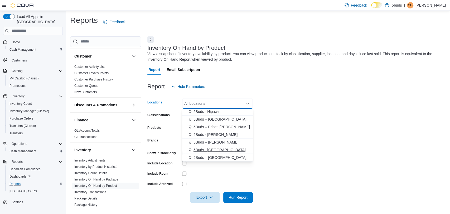
click at [215, 148] on span "5Buds - [GEOGRAPHIC_DATA]" at bounding box center [220, 149] width 52 height 5
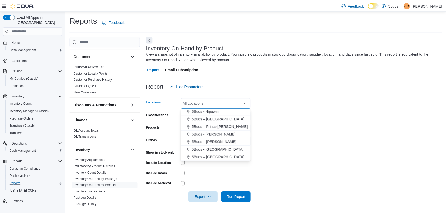
scroll to position [31, 0]
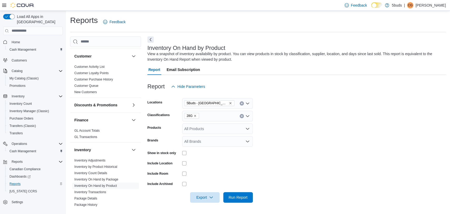
click at [267, 148] on form "Locations 5Buds - Weyburn Classifications 28G Products All Products Brands All …" at bounding box center [296, 147] width 298 height 111
click at [236, 199] on span "Run Report" at bounding box center [238, 196] width 19 height 5
click at [21, 39] on link "Home" at bounding box center [15, 42] width 13 height 6
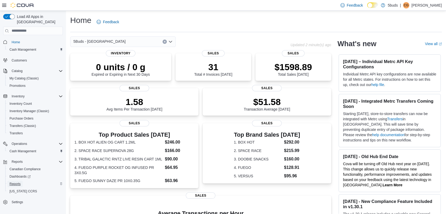
click at [9, 182] on span "Reports" at bounding box center [14, 184] width 11 height 4
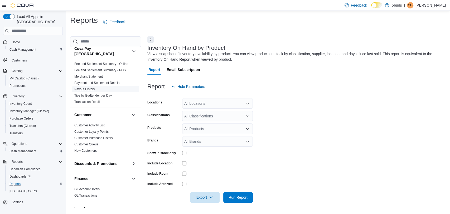
scroll to position [88, 0]
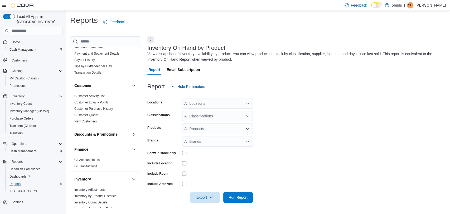
click at [207, 102] on div "All Locations" at bounding box center [217, 103] width 71 height 11
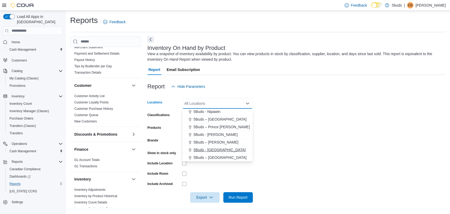
click at [217, 150] on span "5Buds - [GEOGRAPHIC_DATA]" at bounding box center [220, 149] width 52 height 5
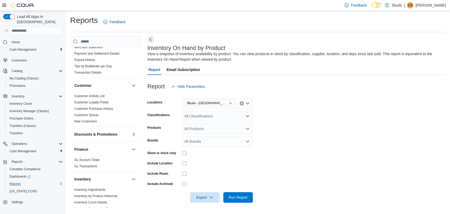
click at [259, 145] on form "Locations 5Buds - Weyburn Classifications All Classifications Products All Prod…" at bounding box center [296, 147] width 298 height 111
click at [200, 118] on div "All Classifications" at bounding box center [217, 116] width 71 height 11
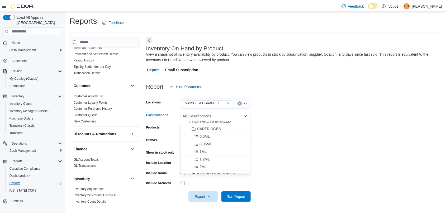
scroll to position [59, 0]
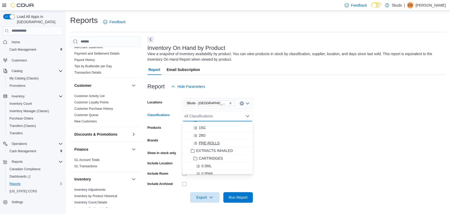
click at [200, 144] on span "PRE-ROLLS" at bounding box center [209, 142] width 21 height 5
click at [362, 145] on form "Locations 5Buds - Weyburn Classifications PRE-ROLLS Combo box. Selected. PRE-RO…" at bounding box center [296, 147] width 298 height 111
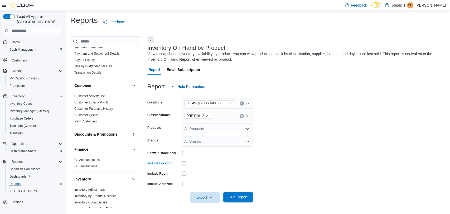
click at [245, 197] on span "Run Report" at bounding box center [238, 196] width 19 height 5
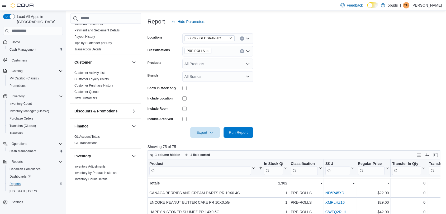
scroll to position [88, 0]
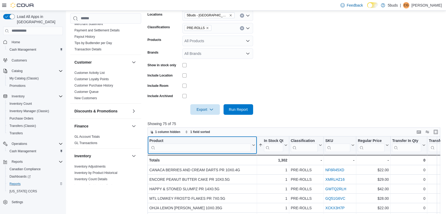
drag, startPoint x: 192, startPoint y: 148, endPoint x: 194, endPoint y: 145, distance: 2.9
click at [192, 147] on input "search" at bounding box center [200, 147] width 102 height 8
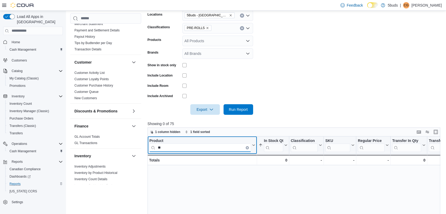
type input "*"
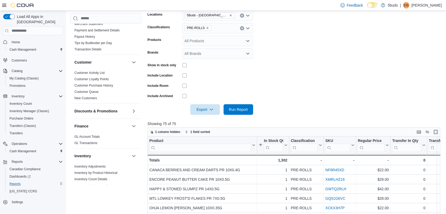
click at [206, 26] on icon "Remove PRE-ROLLS from selection in this group" at bounding box center [207, 27] width 3 height 3
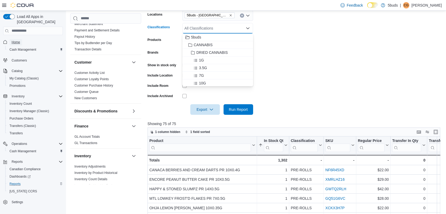
click at [20, 40] on span "Home" at bounding box center [16, 42] width 8 height 4
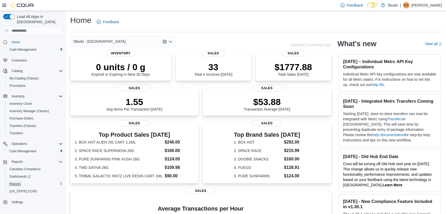
click at [18, 182] on span "Reports" at bounding box center [14, 184] width 11 height 4
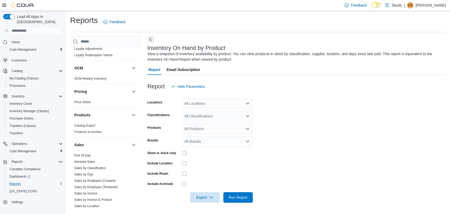
scroll to position [322, 0]
click at [88, 172] on link "Sales by Day" at bounding box center [83, 174] width 19 height 4
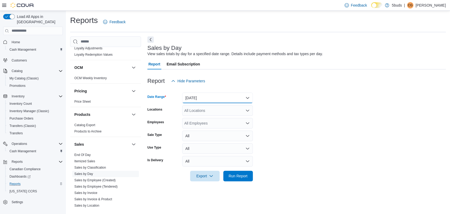
click at [218, 95] on button "[DATE]" at bounding box center [217, 98] width 71 height 11
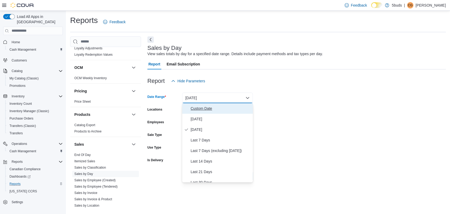
click at [214, 109] on span "Custom Date" at bounding box center [221, 108] width 60 height 6
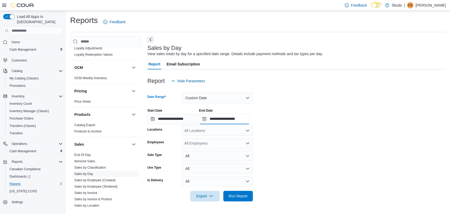
click at [240, 120] on input "**********" at bounding box center [224, 119] width 51 height 11
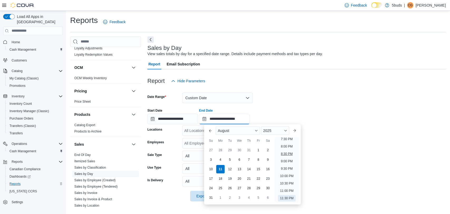
scroll to position [261, 0]
click at [285, 175] on li "8:00 PM" at bounding box center [287, 175] width 16 height 6
type input "**********"
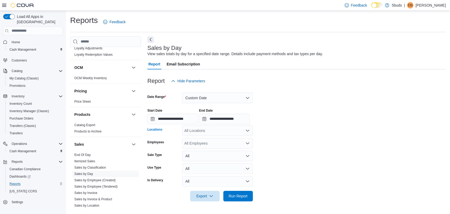
click at [223, 131] on div "All Locations" at bounding box center [217, 130] width 71 height 11
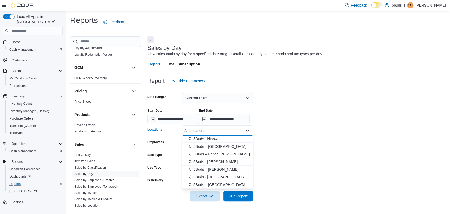
click at [220, 176] on span "5Buds - [GEOGRAPHIC_DATA]" at bounding box center [220, 176] width 52 height 5
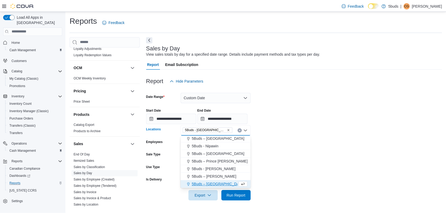
scroll to position [31, 0]
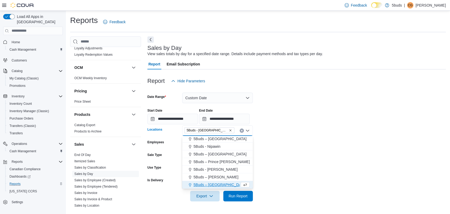
click at [283, 175] on form "**********" at bounding box center [296, 143] width 298 height 115
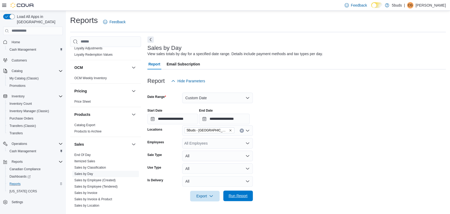
click at [241, 194] on span "Run Report" at bounding box center [238, 195] width 19 height 5
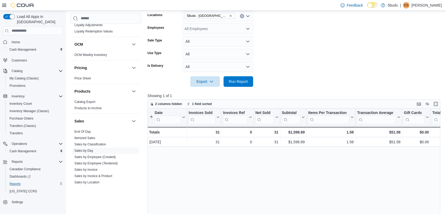
scroll to position [117, 0]
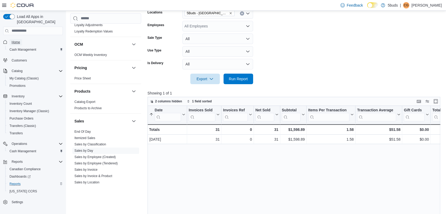
click at [19, 40] on span "Home" at bounding box center [16, 42] width 8 height 4
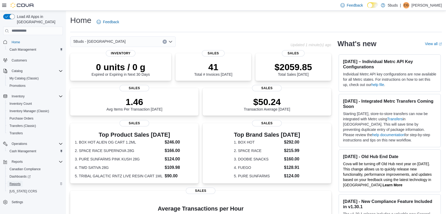
click at [16, 182] on span "Reports" at bounding box center [14, 184] width 11 height 4
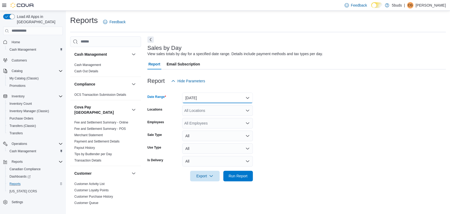
click at [227, 99] on button "[DATE]" at bounding box center [217, 98] width 71 height 11
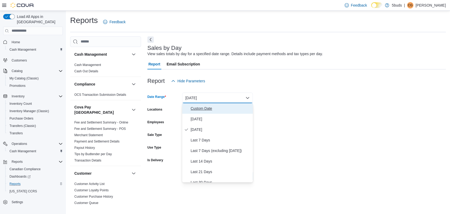
click at [210, 109] on span "Custom Date" at bounding box center [221, 108] width 60 height 6
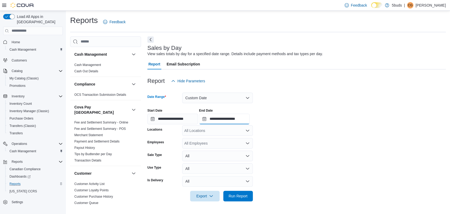
click at [240, 122] on input "**********" at bounding box center [224, 119] width 51 height 11
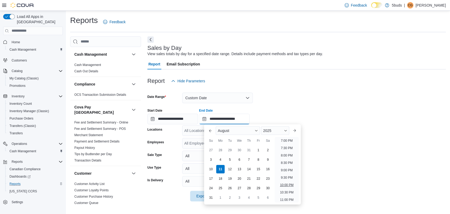
scroll to position [290, 0]
click at [284, 161] on li "9:00 PM" at bounding box center [287, 161] width 16 height 6
type input "**********"
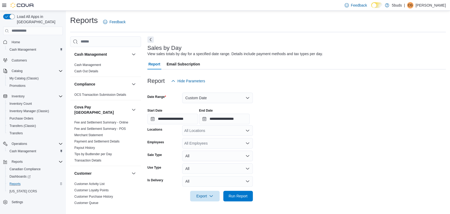
click at [232, 131] on div "All Locations" at bounding box center [217, 130] width 71 height 11
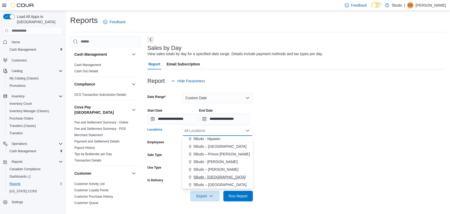
click at [226, 175] on div "5Buds - [GEOGRAPHIC_DATA]" at bounding box center [217, 176] width 64 height 5
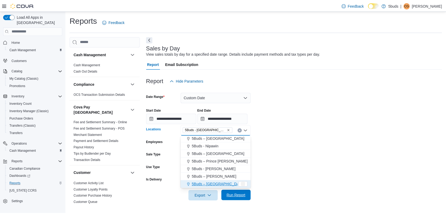
scroll to position [31, 0]
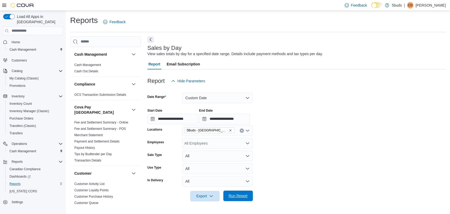
click at [242, 194] on span "Run Report" at bounding box center [238, 195] width 19 height 5
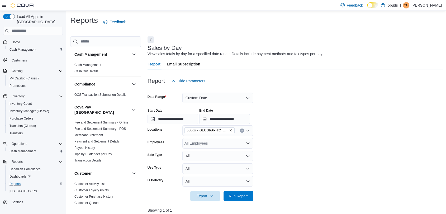
scroll to position [88, 0]
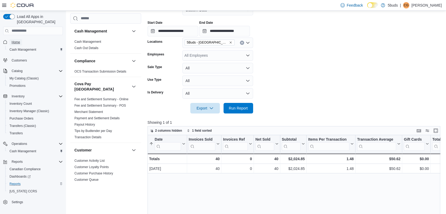
click at [13, 40] on span "Home" at bounding box center [16, 42] width 8 height 4
